Goal: Navigation & Orientation: Find specific page/section

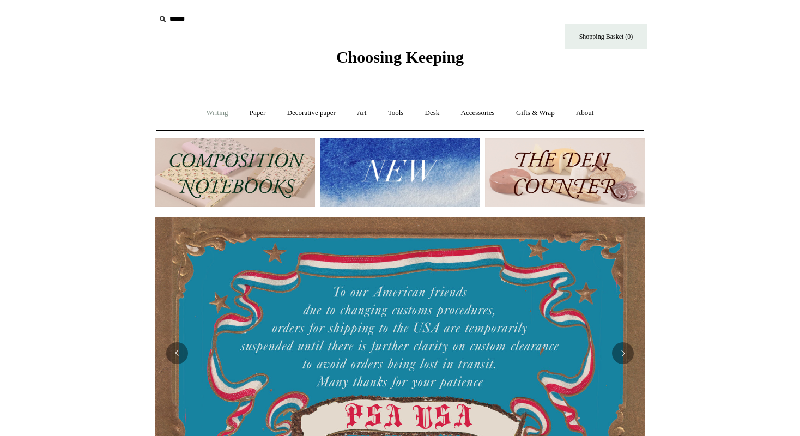
click at [207, 111] on link "Writing +" at bounding box center [217, 113] width 41 height 29
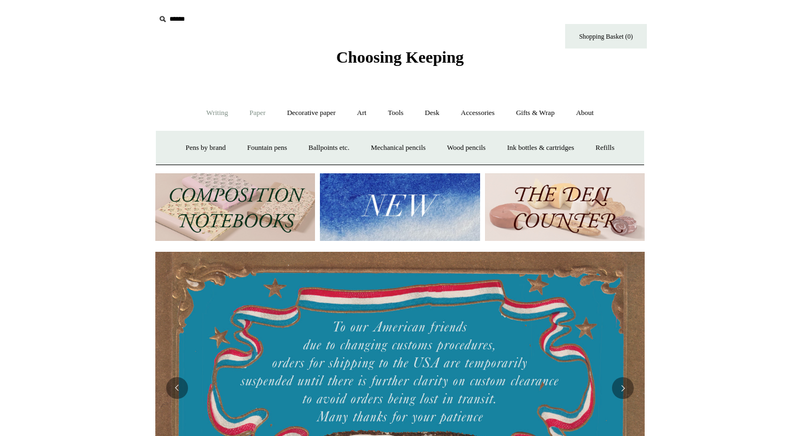
click at [243, 114] on link "Paper +" at bounding box center [258, 113] width 36 height 29
click at [305, 112] on link "Decorative paper +" at bounding box center [311, 113] width 68 height 29
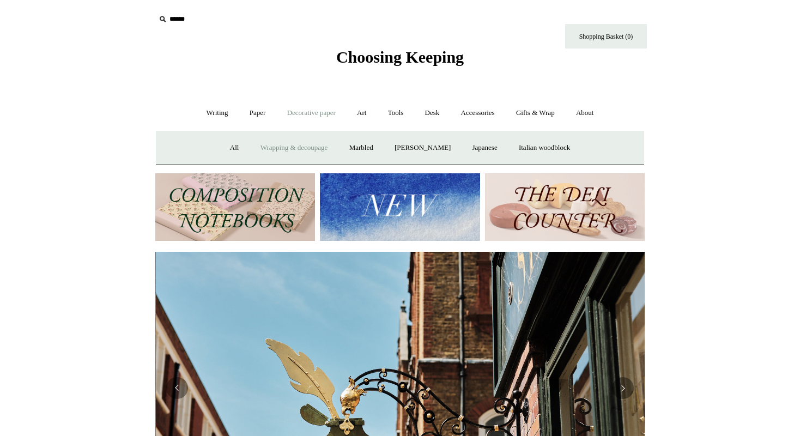
scroll to position [0, 489]
click at [427, 143] on link "[PERSON_NAME]" at bounding box center [423, 147] width 76 height 29
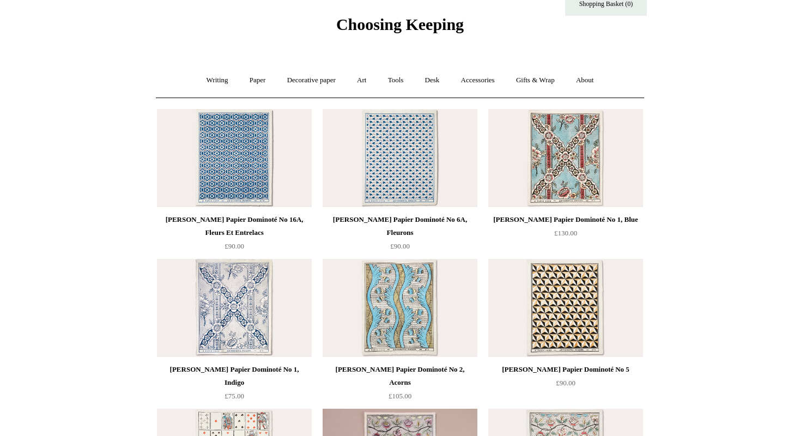
scroll to position [35, 0]
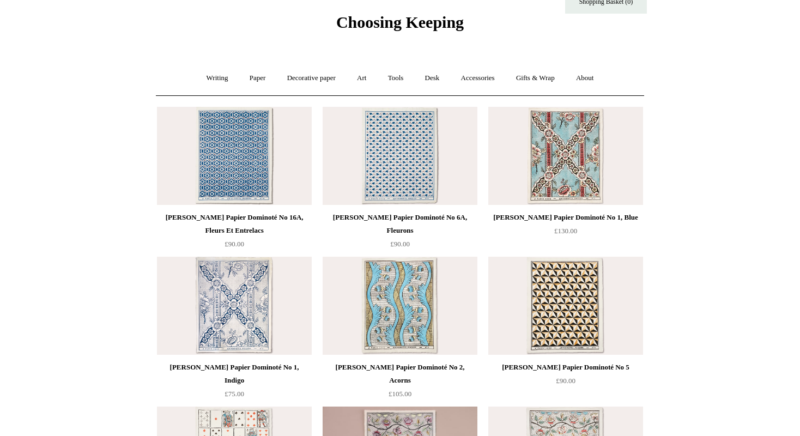
click at [569, 147] on img at bounding box center [565, 156] width 155 height 98
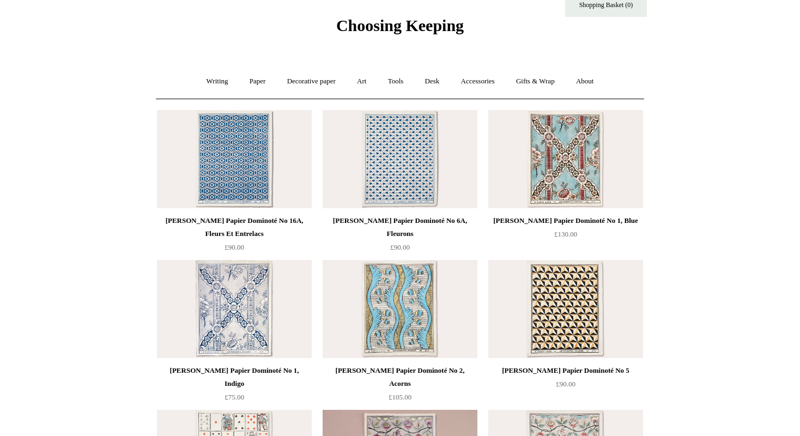
click at [410, 325] on img at bounding box center [399, 309] width 155 height 98
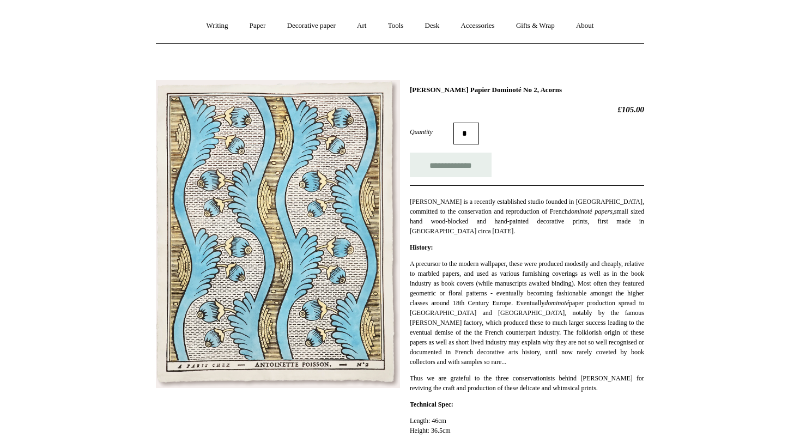
scroll to position [87, 0]
click at [322, 274] on img at bounding box center [278, 234] width 244 height 308
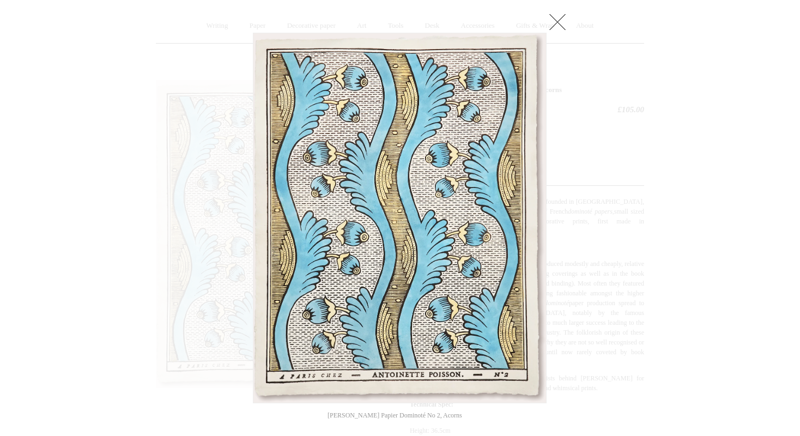
drag, startPoint x: 351, startPoint y: 255, endPoint x: 271, endPoint y: 257, distance: 80.6
click at [350, 255] on img at bounding box center [399, 217] width 292 height 369
click at [554, 15] on link at bounding box center [557, 22] width 22 height 22
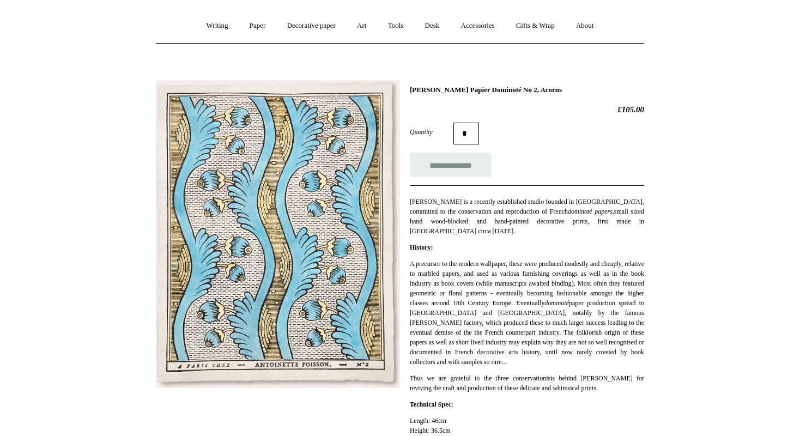
click at [540, 22] on link "Gifts & Wrap +" at bounding box center [535, 25] width 58 height 29
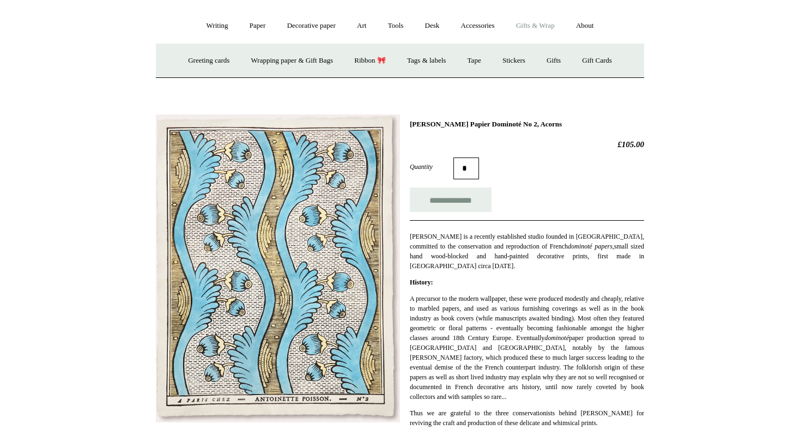
click at [368, 24] on link "Art +" at bounding box center [361, 25] width 29 height 29
click at [314, 28] on link "Decorative paper +" at bounding box center [311, 25] width 68 height 29
click at [401, 25] on link "Tools +" at bounding box center [395, 25] width 35 height 29
click at [353, 27] on link "Art +" at bounding box center [361, 25] width 29 height 29
click at [256, 27] on link "Paper +" at bounding box center [258, 25] width 36 height 29
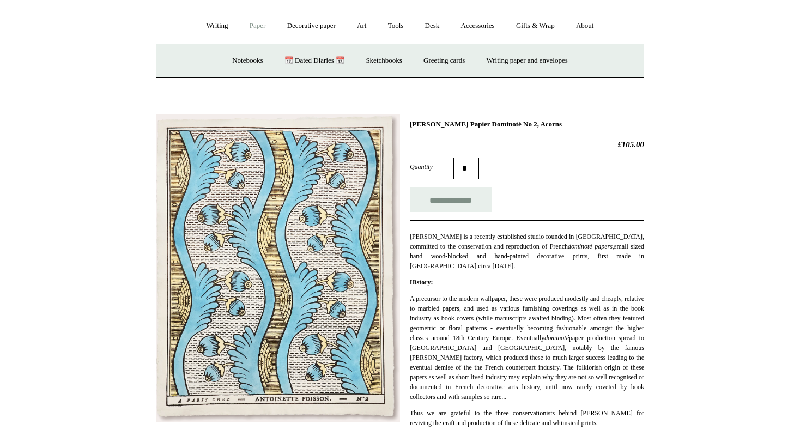
click at [197, 25] on link "Writing +" at bounding box center [217, 25] width 41 height 29
click at [258, 25] on link "Paper +" at bounding box center [258, 25] width 36 height 29
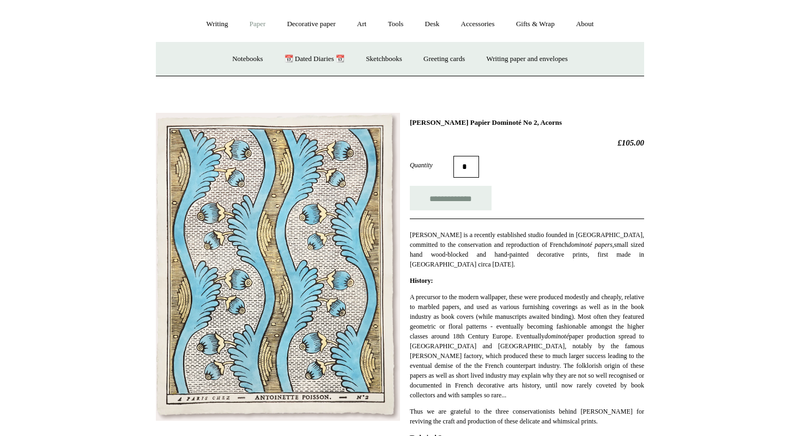
click at [217, 22] on link "Writing +" at bounding box center [217, 24] width 41 height 29
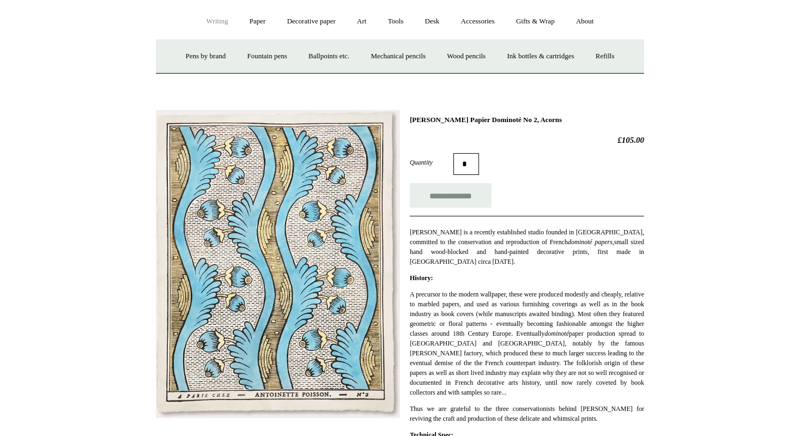
scroll to position [92, 1]
click at [388, 19] on link "Tools +" at bounding box center [395, 21] width 35 height 29
click at [355, 22] on link "Art +" at bounding box center [361, 22] width 29 height 29
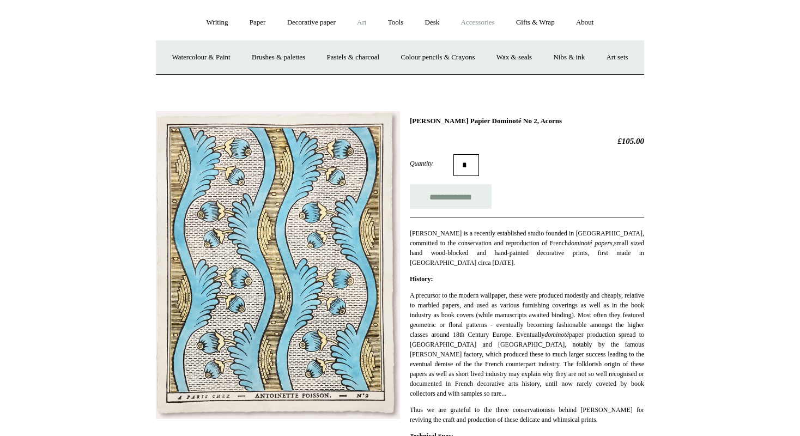
drag, startPoint x: 388, startPoint y: 19, endPoint x: 507, endPoint y: 19, distance: 118.7
click at [504, 19] on link "Accessories +" at bounding box center [477, 22] width 53 height 29
click at [554, 55] on link "Food Candles" at bounding box center [533, 57] width 59 height 29
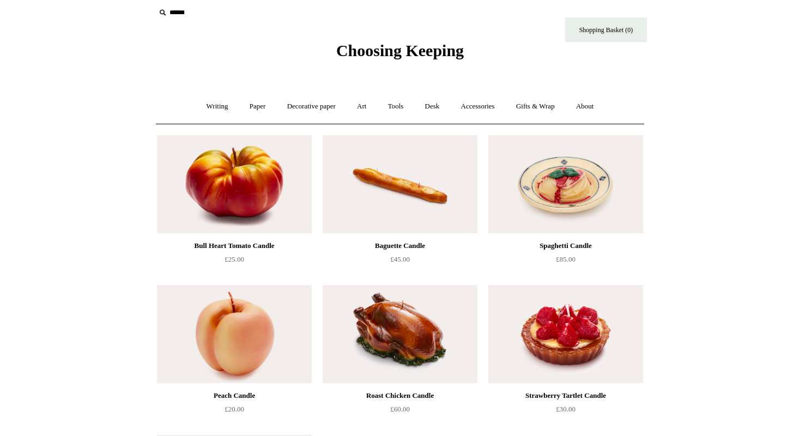
scroll to position [5, 0]
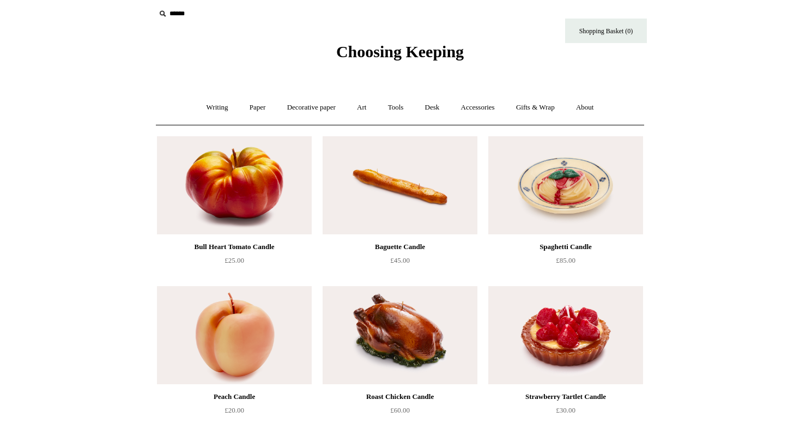
click at [486, 104] on link "Accessories +" at bounding box center [477, 107] width 53 height 29
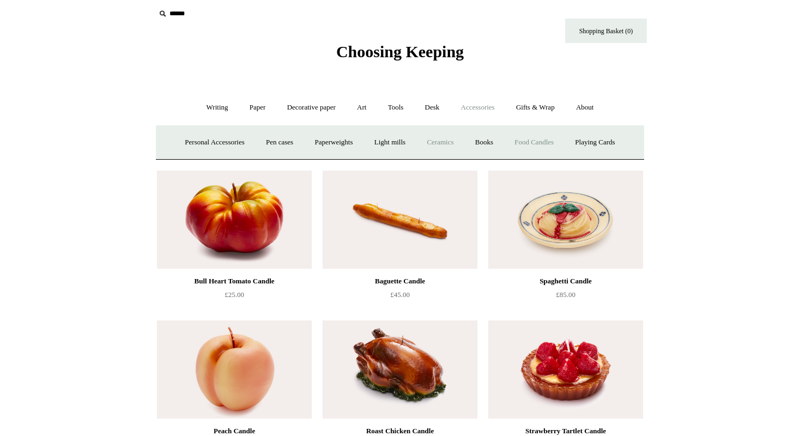
drag, startPoint x: 0, startPoint y: 0, endPoint x: 450, endPoint y: 136, distance: 470.6
click at [450, 136] on link "Ceramics +" at bounding box center [440, 142] width 46 height 29
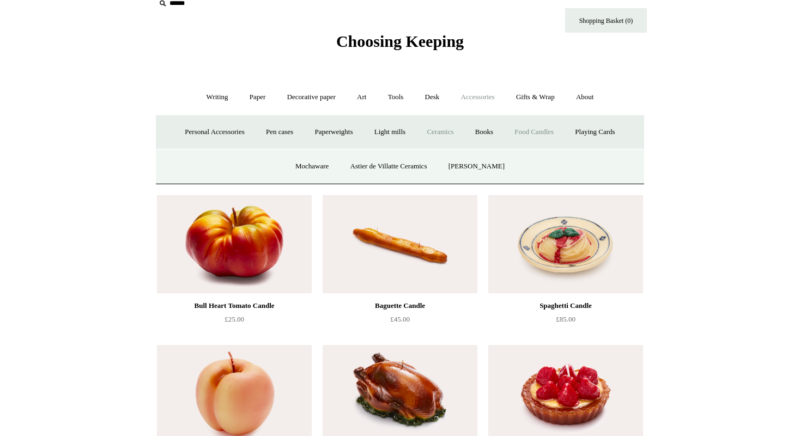
scroll to position [15, 0]
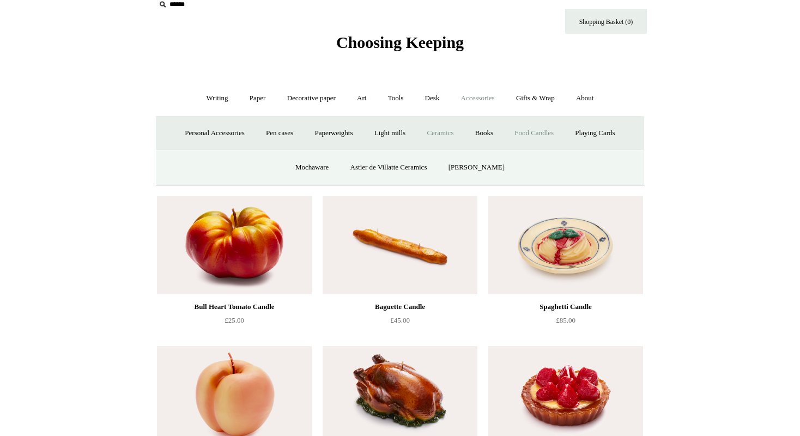
click at [416, 165] on link "Astier de Villatte Ceramics" at bounding box center [388, 167] width 96 height 29
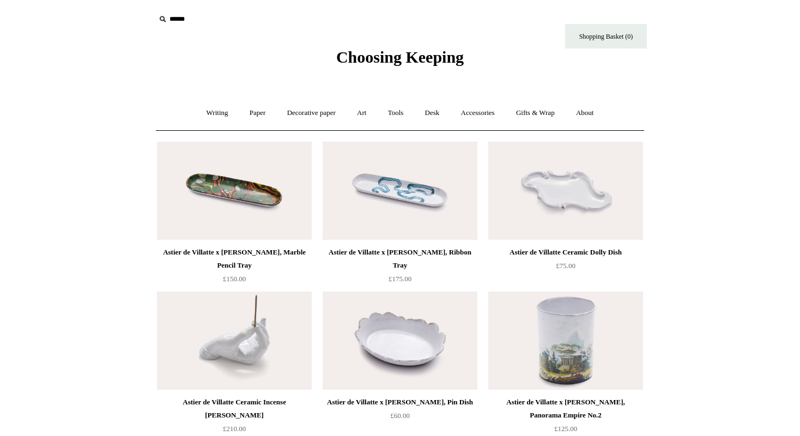
click at [547, 109] on link "Gifts & Wrap +" at bounding box center [535, 113] width 58 height 29
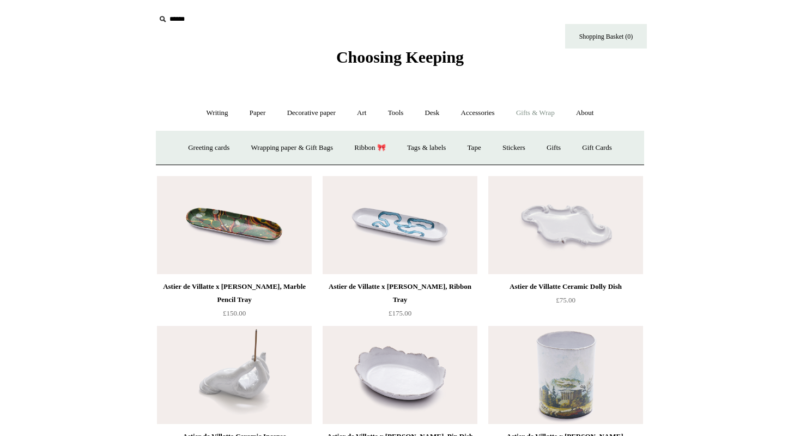
click at [298, 147] on link "Wrapping paper & Gift Bags" at bounding box center [291, 147] width 101 height 29
